Goal: Transaction & Acquisition: Purchase product/service

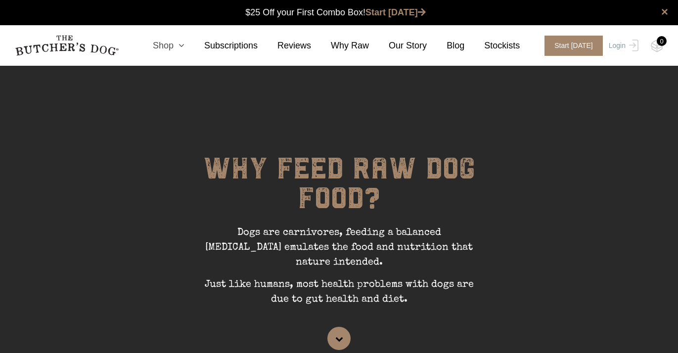
click at [180, 49] on icon at bounding box center [179, 45] width 11 height 9
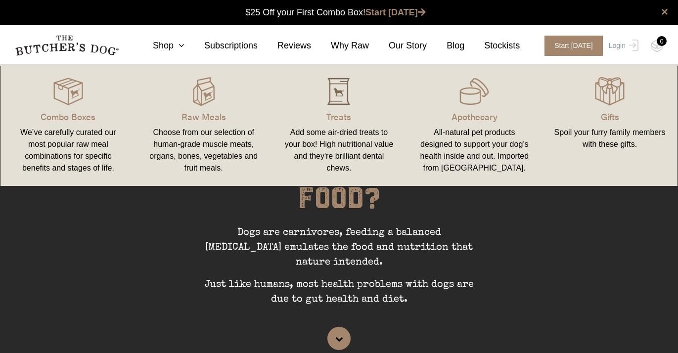
click at [332, 96] on img at bounding box center [339, 92] width 30 height 30
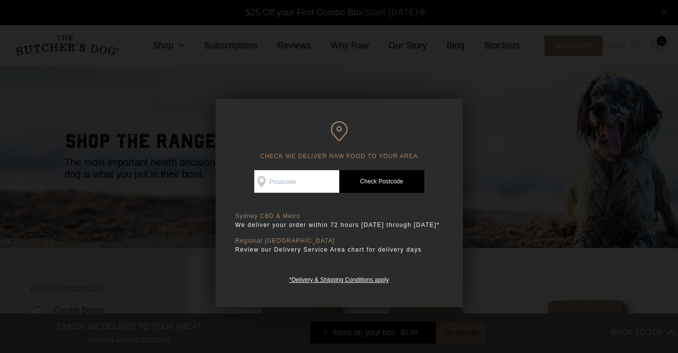
scroll to position [0, 0]
click at [275, 184] on input "Check Availability At" at bounding box center [296, 181] width 85 height 23
type input "2096"
click at [377, 183] on link "Check Postcode" at bounding box center [381, 181] width 85 height 23
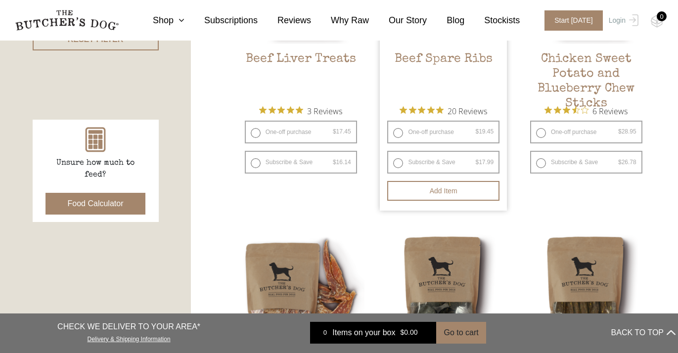
scroll to position [380, 0]
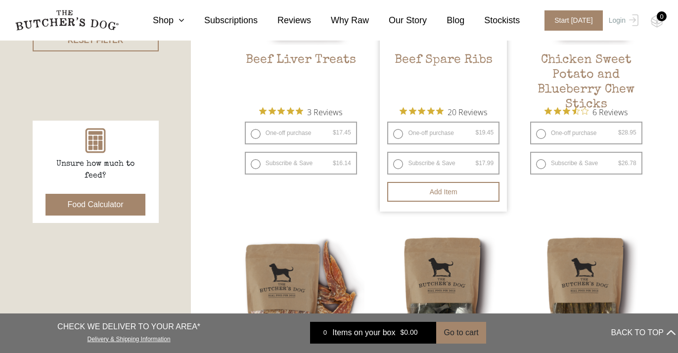
click at [396, 137] on label "One-off purchase $ 19.45 — or subscribe and save 7.5%" at bounding box center [443, 133] width 112 height 23
radio input "true"
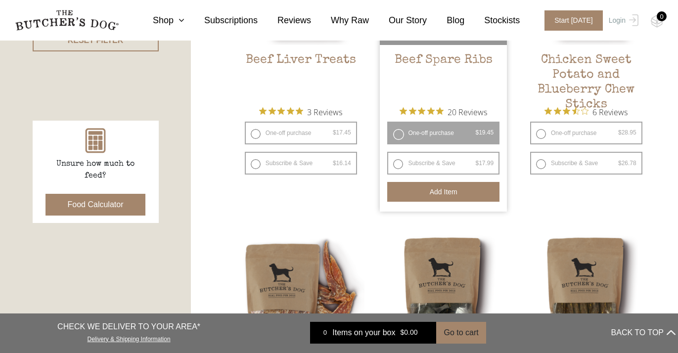
click at [456, 187] on button "Add item" at bounding box center [443, 192] width 112 height 20
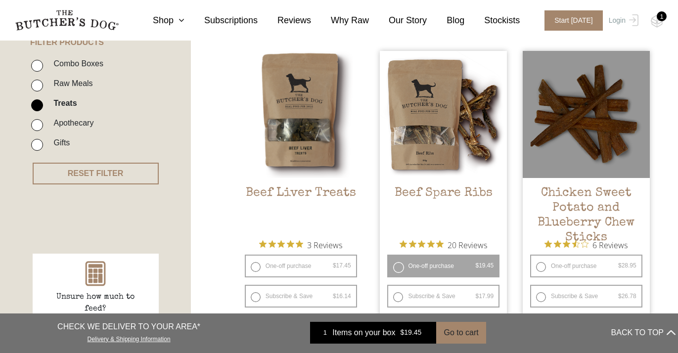
scroll to position [341, 0]
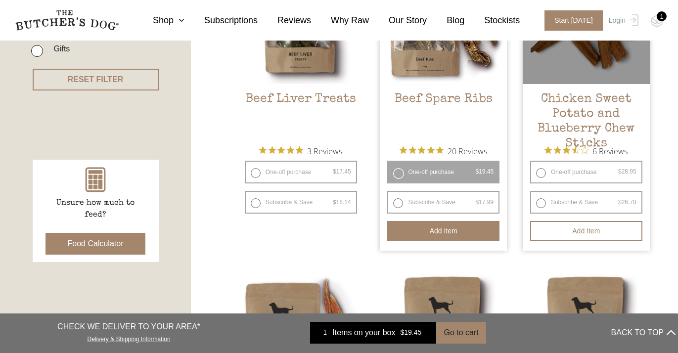
click at [540, 173] on label "One-off purchase $ 28.95 — or subscribe and save 7.5%" at bounding box center [586, 172] width 112 height 23
radio input "true"
radio input "false"
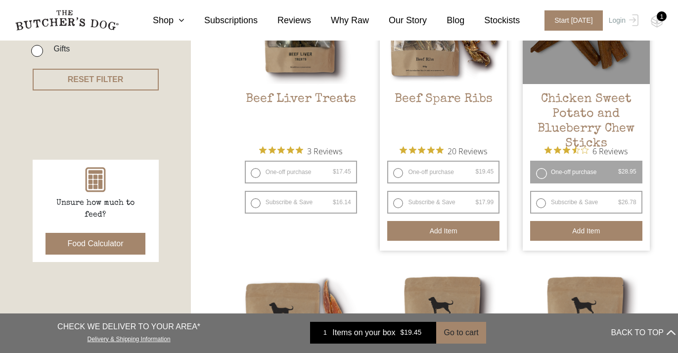
click at [568, 227] on button "Add item" at bounding box center [586, 231] width 112 height 20
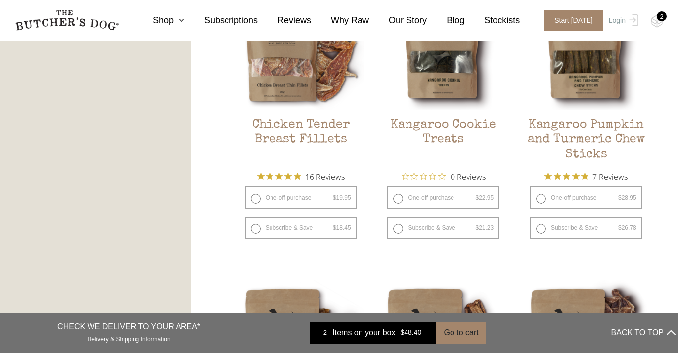
scroll to position [634, 0]
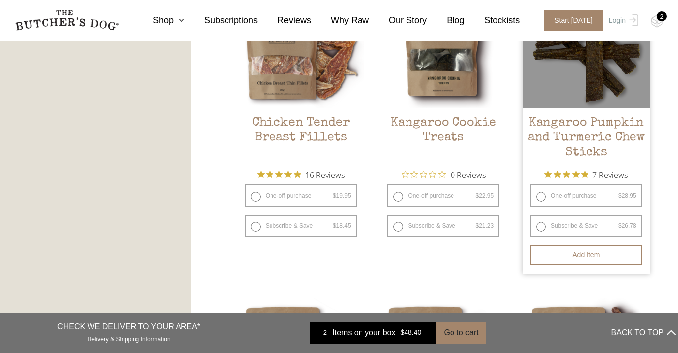
click at [541, 199] on label "One-off purchase $ 28.95 — or subscribe and save 7.5%" at bounding box center [586, 195] width 112 height 23
radio input "true"
radio input "false"
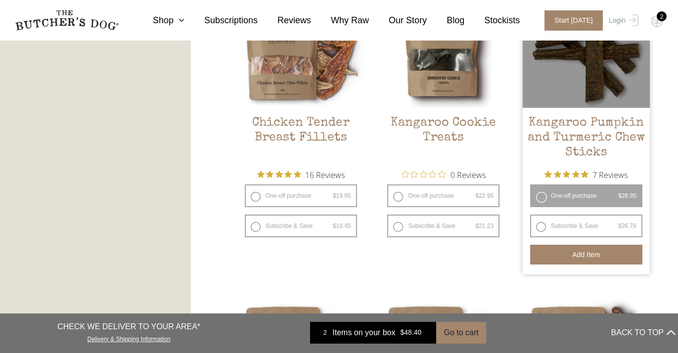
click at [570, 255] on button "Add item" at bounding box center [586, 255] width 112 height 20
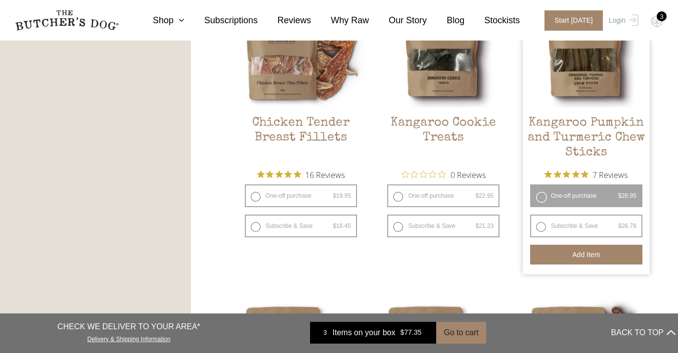
click at [663, 21] on nav "0 Shop Combo Boxes Treats" at bounding box center [339, 20] width 678 height 41
click at [658, 15] on div "3" at bounding box center [662, 16] width 10 height 10
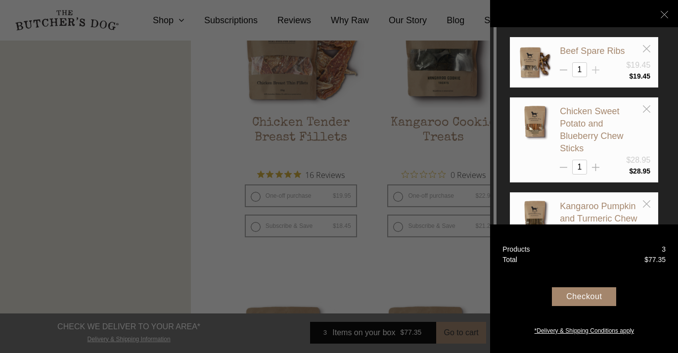
click at [596, 68] on icon at bounding box center [595, 69] width 7 height 7
click at [598, 70] on icon at bounding box center [595, 69] width 7 height 7
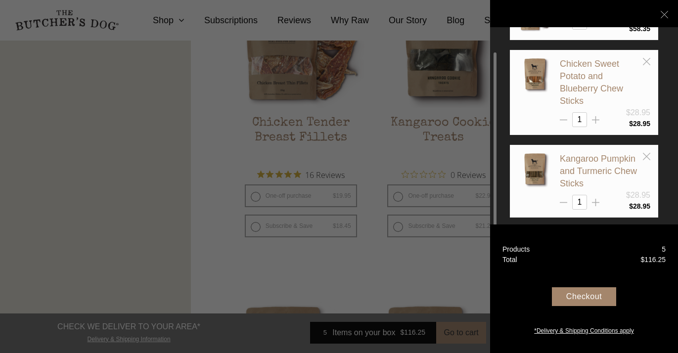
scroll to position [53, 0]
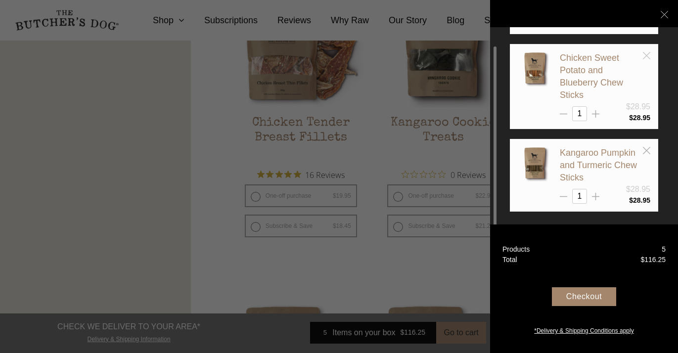
click at [646, 54] on icon at bounding box center [646, 55] width 7 height 7
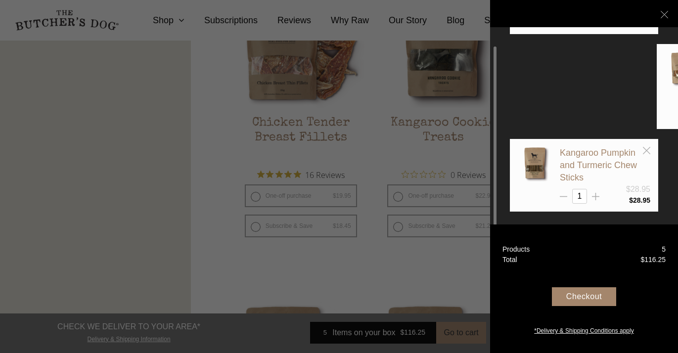
scroll to position [0, 0]
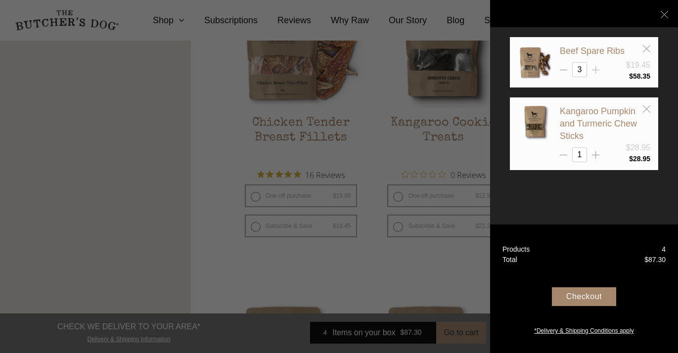
click at [598, 71] on icon at bounding box center [595, 69] width 7 height 7
type input "4"
click at [580, 294] on div "Checkout" at bounding box center [584, 296] width 64 height 19
